Goal: Information Seeking & Learning: Learn about a topic

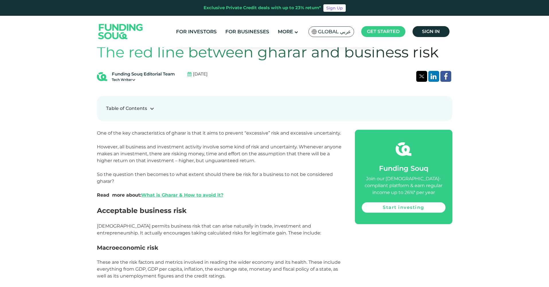
scroll to position [246, 0]
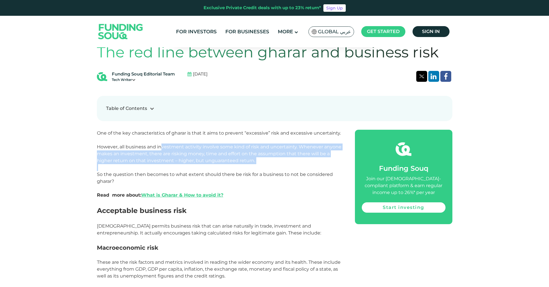
drag, startPoint x: 158, startPoint y: 146, endPoint x: 157, endPoint y: 166, distance: 19.3
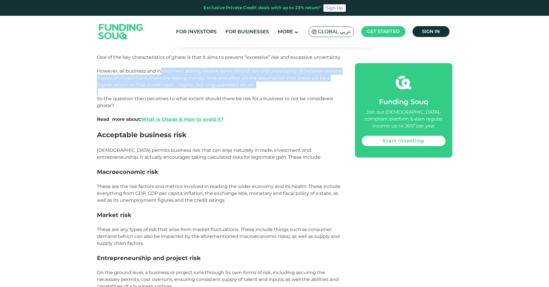
scroll to position [320, 0]
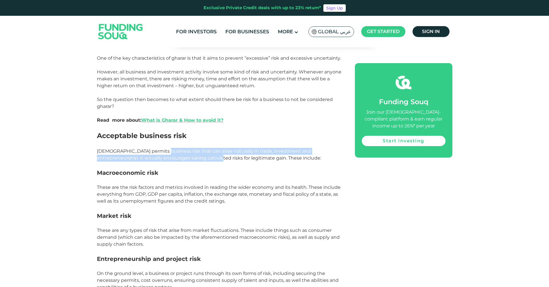
drag, startPoint x: 160, startPoint y: 150, endPoint x: 183, endPoint y: 154, distance: 23.9
click at [183, 154] on p "[DEMOGRAPHIC_DATA] permits business risk that can arise naturally in trade, inv…" at bounding box center [219, 155] width 245 height 14
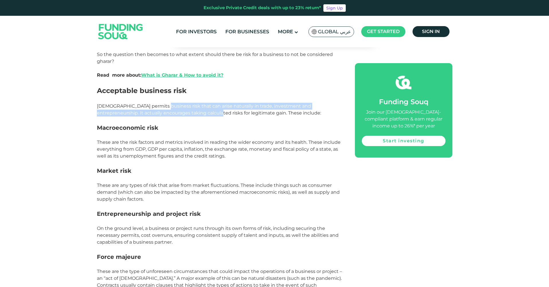
scroll to position [365, 0]
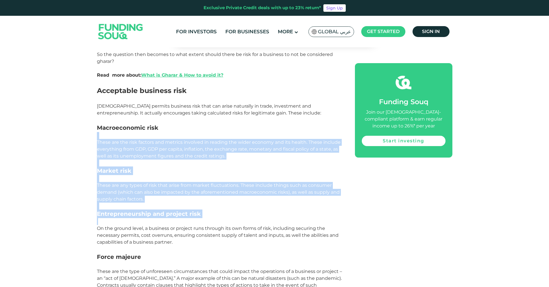
drag, startPoint x: 177, startPoint y: 134, endPoint x: 160, endPoint y: 218, distance: 86.4
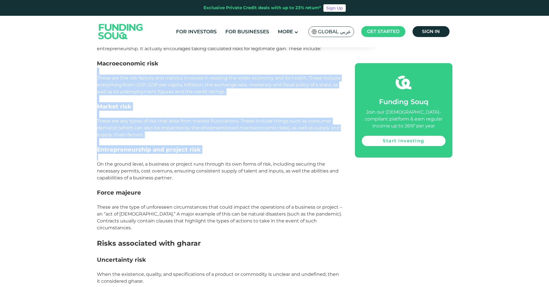
scroll to position [430, 0]
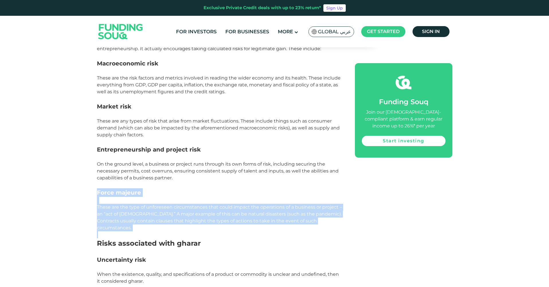
drag, startPoint x: 115, startPoint y: 183, endPoint x: 131, endPoint y: 225, distance: 45.5
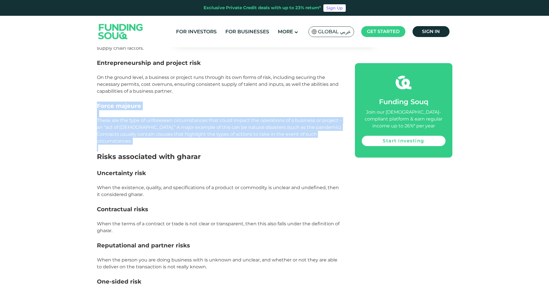
scroll to position [516, 0]
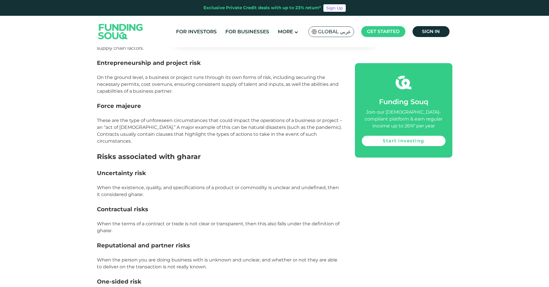
click at [131, 185] on span "When the existence, quality, and specifications of a product or commodity is un…" at bounding box center [218, 191] width 242 height 12
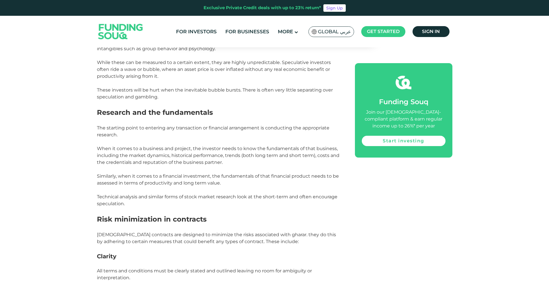
scroll to position [930, 0]
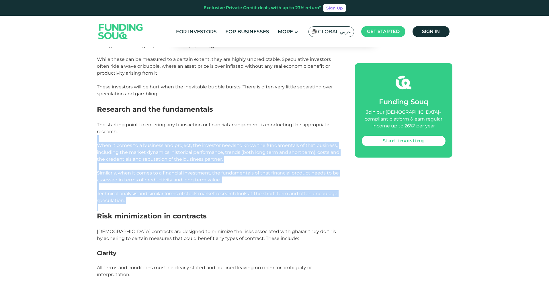
drag, startPoint x: 96, startPoint y: 131, endPoint x: 105, endPoint y: 197, distance: 67.1
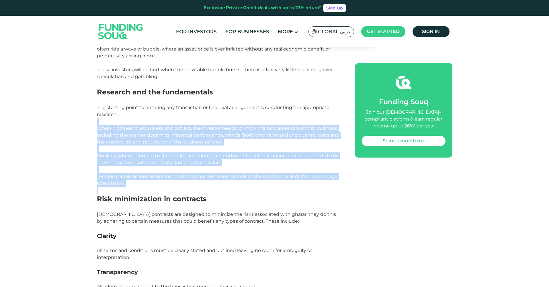
scroll to position [948, 0]
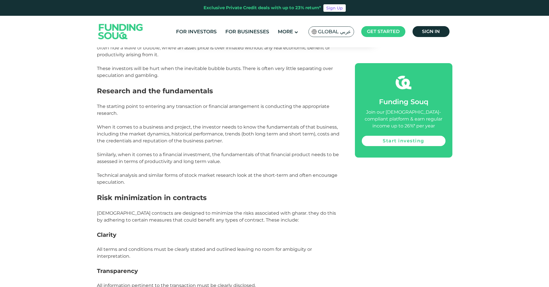
click at [109, 193] on span "Risk minimization in contracts" at bounding box center [152, 197] width 110 height 8
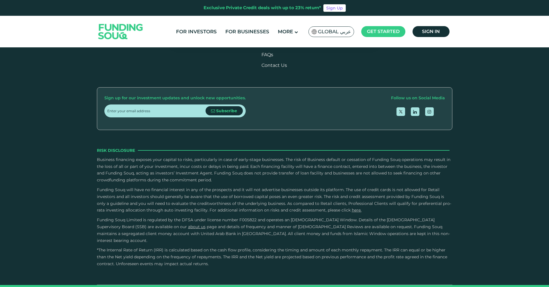
scroll to position [1765, 0]
